Goal: Task Accomplishment & Management: Manage account settings

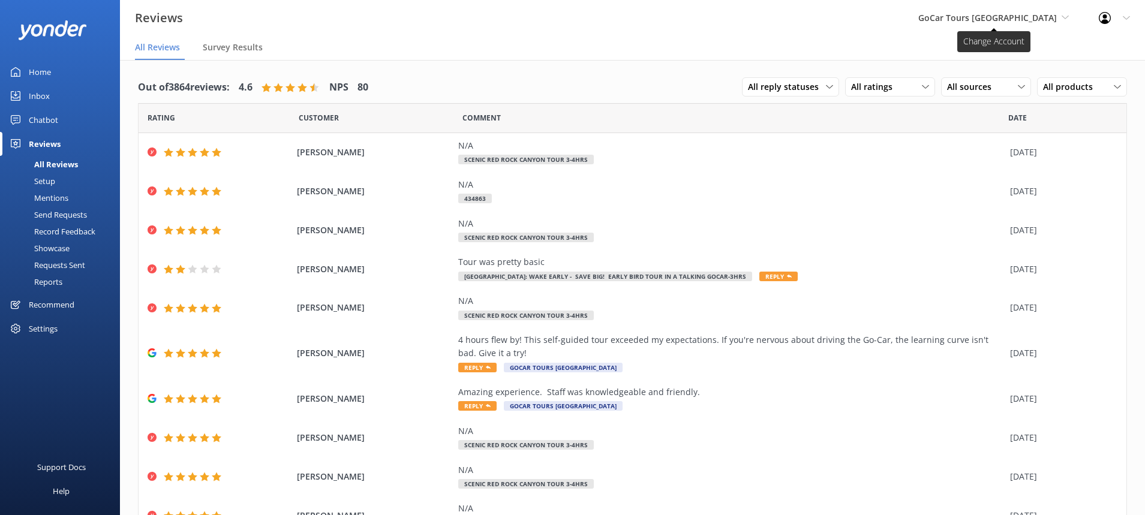
click at [1043, 16] on span "GoCar Tours [GEOGRAPHIC_DATA]" at bounding box center [988, 17] width 139 height 11
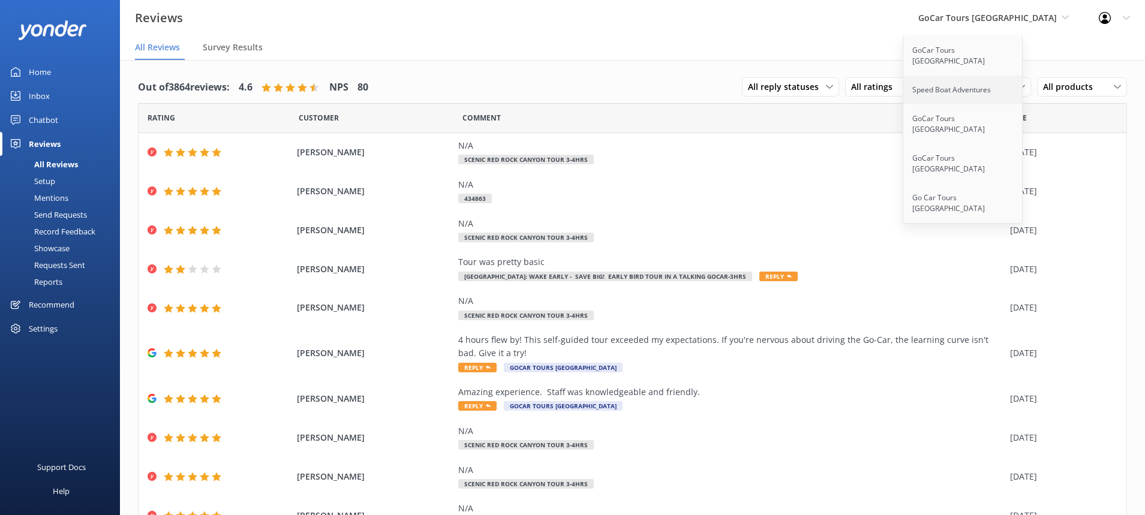
click at [990, 83] on link "Speed Boat Adventures" at bounding box center [964, 90] width 120 height 29
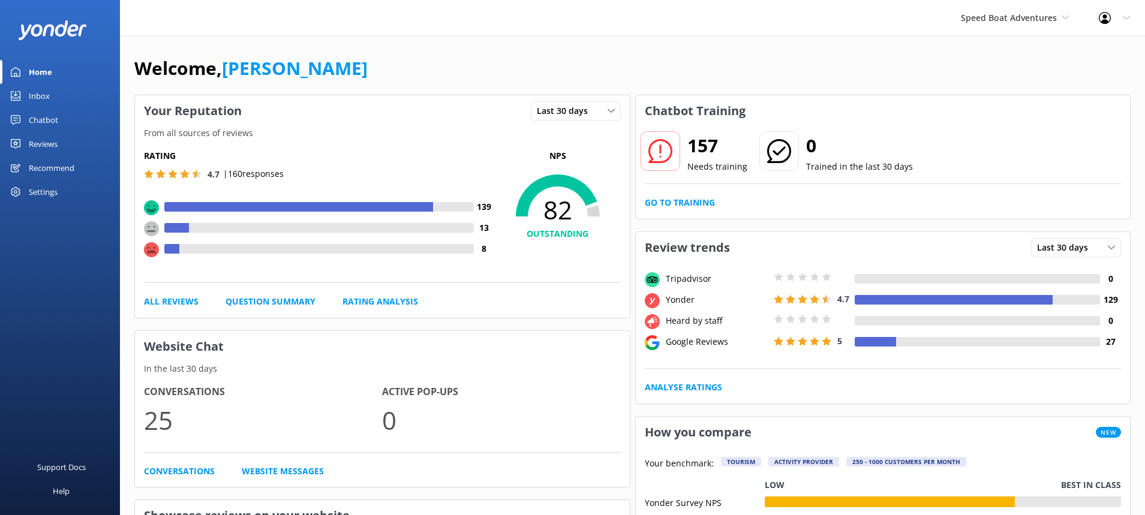
click at [52, 146] on div "Reviews" at bounding box center [43, 144] width 29 height 24
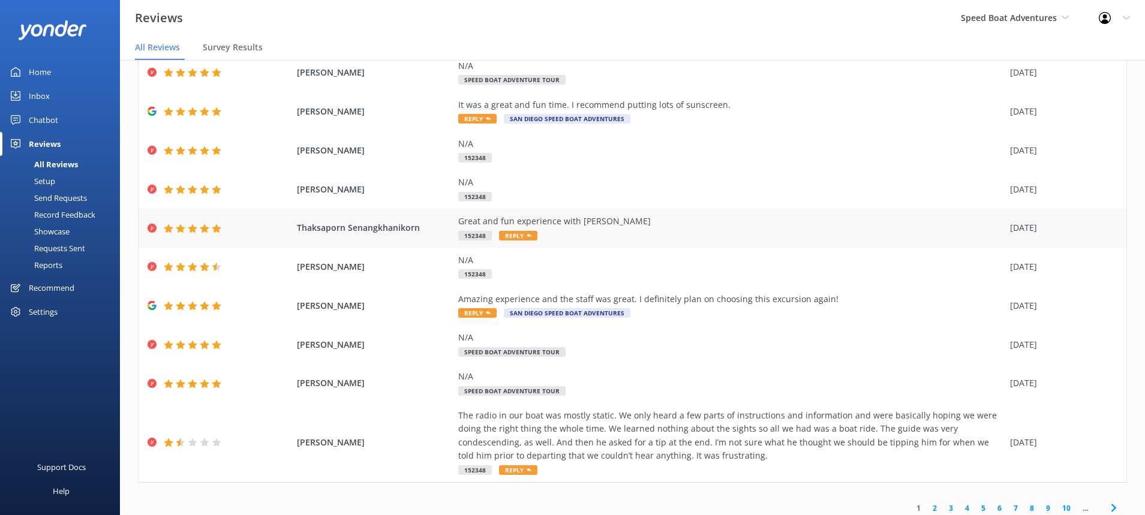
scroll to position [86, 0]
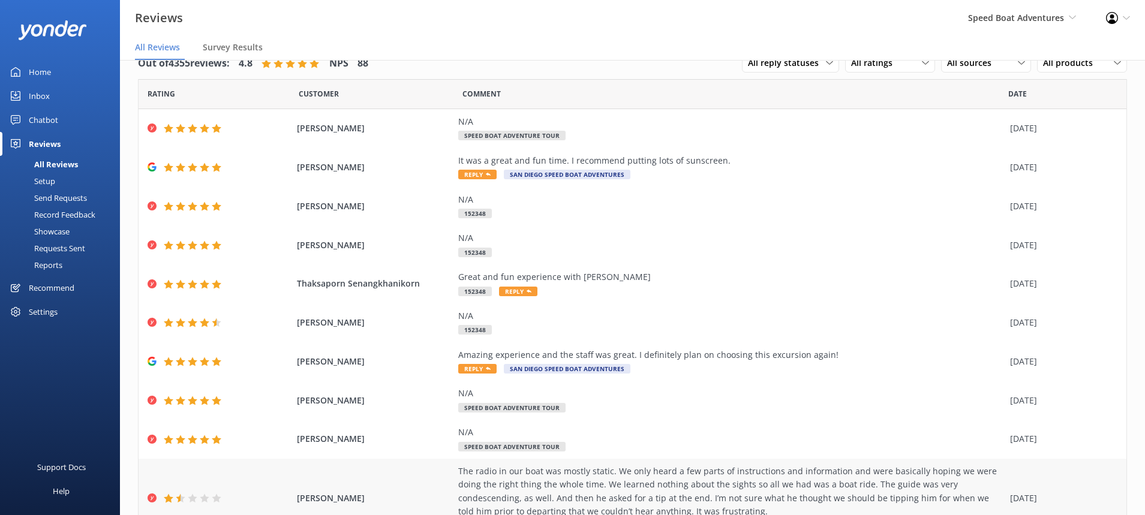
scroll to position [86, 0]
